Goal: Information Seeking & Learning: Stay updated

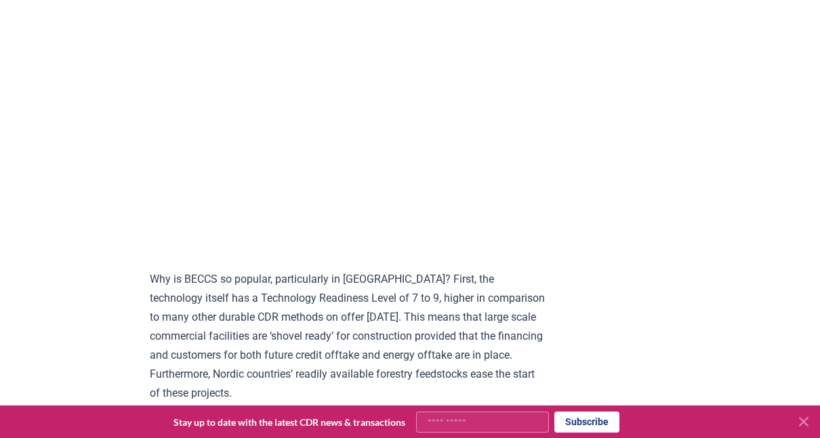
scroll to position [1355, 0]
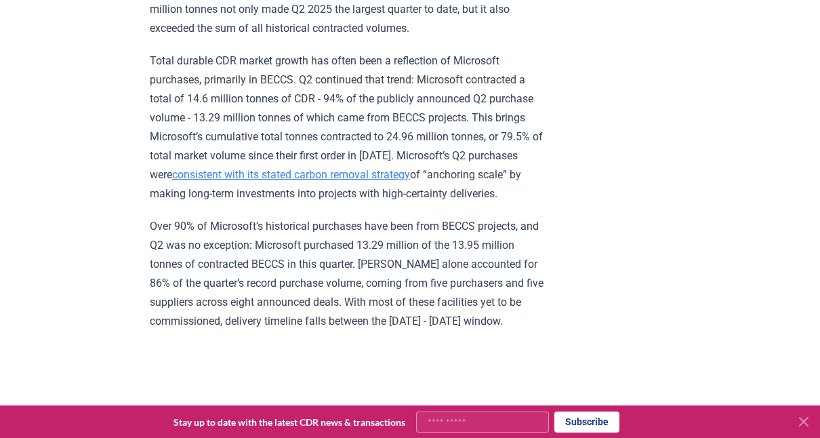
scroll to position [1016, 0]
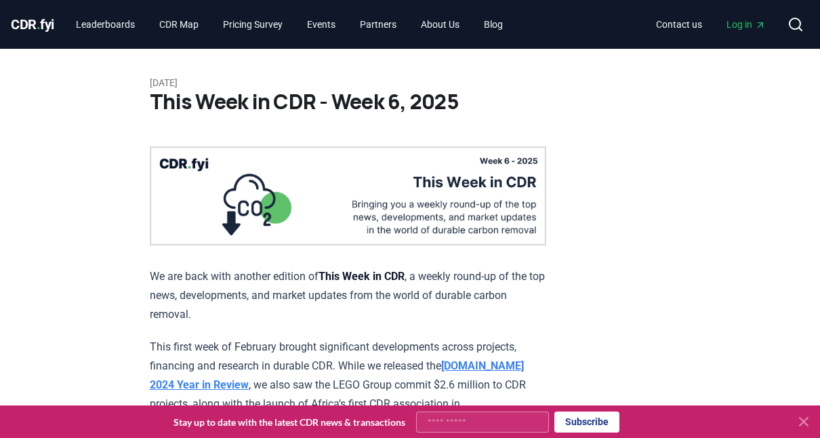
drag, startPoint x: 430, startPoint y: 111, endPoint x: 421, endPoint y: 117, distance: 10.9
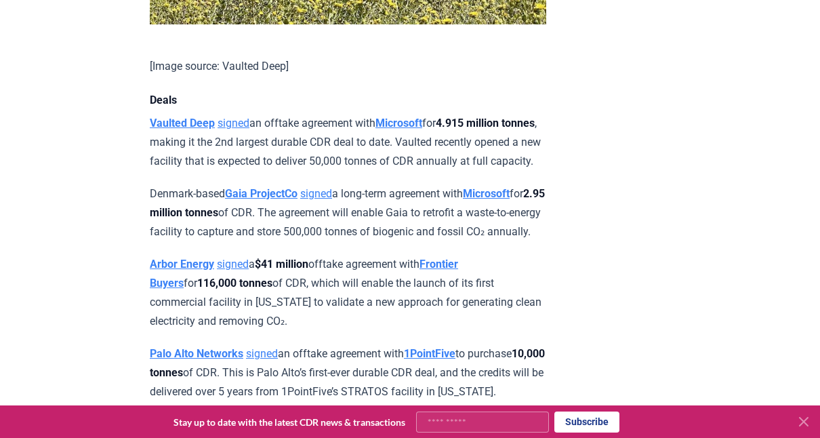
scroll to position [949, 0]
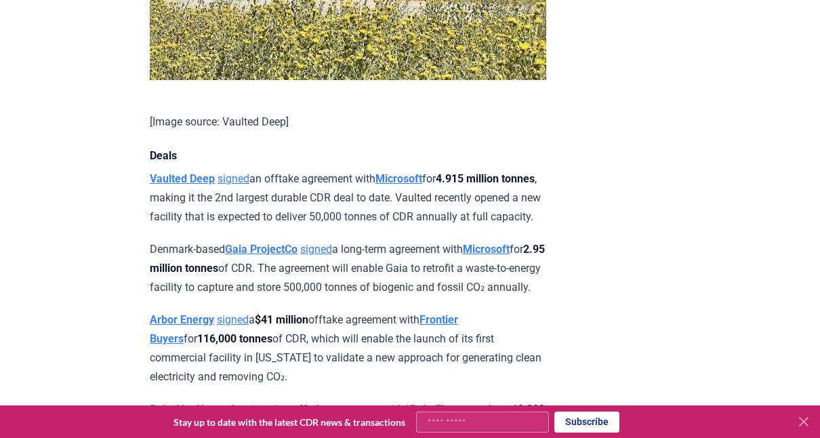
click at [317, 211] on p "Vaulted Deep signed an offtake agreement with Microsoft for 4.915 million tonne…" at bounding box center [348, 197] width 396 height 57
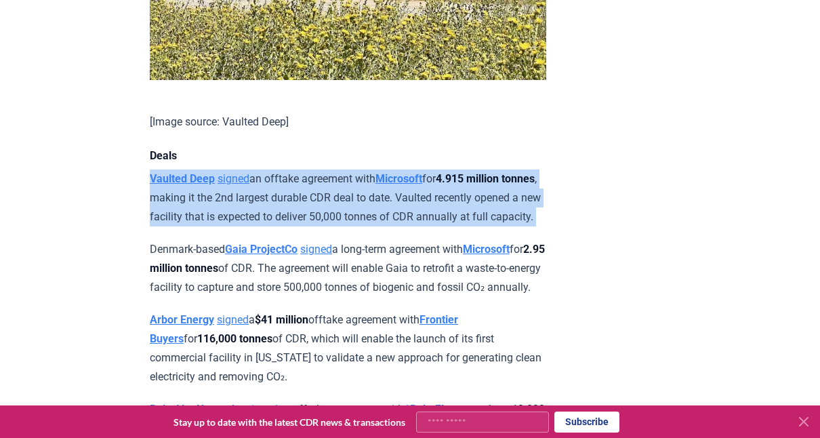
click at [317, 211] on p "Vaulted Deep signed an offtake agreement with Microsoft for 4.915 million tonne…" at bounding box center [348, 197] width 396 height 57
drag, startPoint x: 317, startPoint y: 211, endPoint x: 295, endPoint y: 218, distance: 22.5
click at [295, 218] on p "Vaulted Deep signed an offtake agreement with Microsoft for 4.915 million tonne…" at bounding box center [348, 197] width 396 height 57
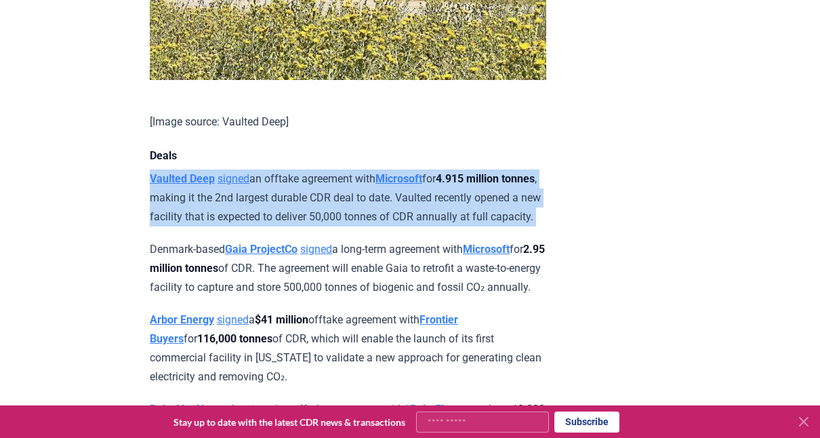
click at [295, 218] on p "Vaulted Deep signed an offtake agreement with Microsoft for 4.915 million tonne…" at bounding box center [348, 197] width 396 height 57
drag, startPoint x: 295, startPoint y: 218, endPoint x: 291, endPoint y: 232, distance: 15.0
click at [291, 226] on p "Vaulted Deep signed an offtake agreement with Microsoft for 4.915 million tonne…" at bounding box center [348, 197] width 396 height 57
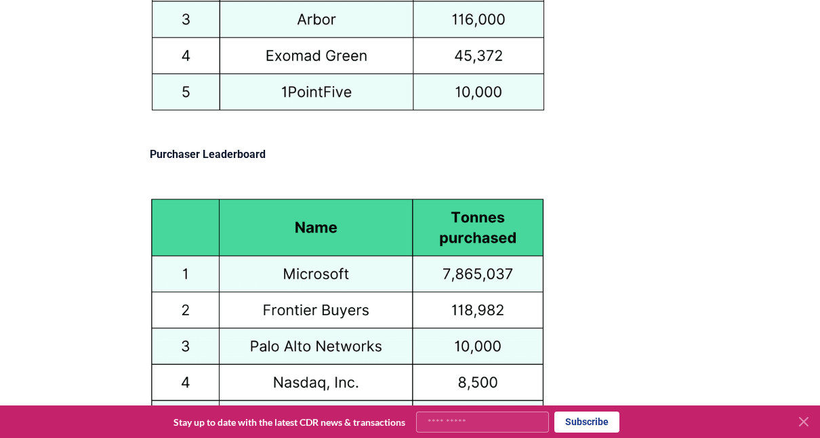
scroll to position [6505, 0]
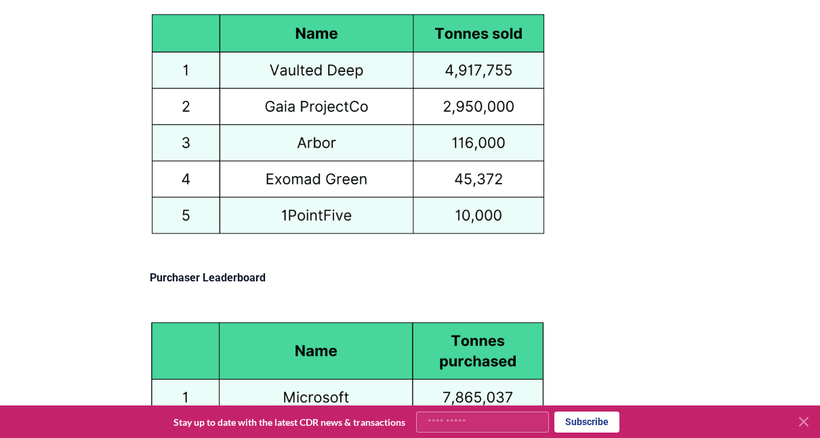
drag, startPoint x: 256, startPoint y: 66, endPoint x: 236, endPoint y: 89, distance: 30.8
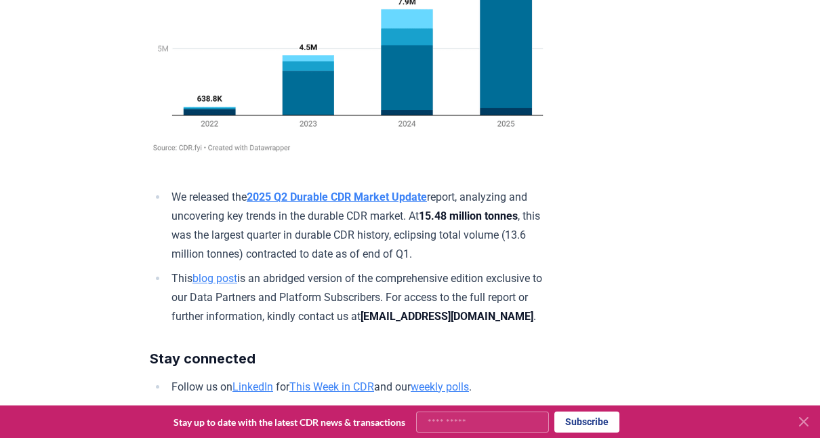
scroll to position [7928, 0]
